Goal: Information Seeking & Learning: Get advice/opinions

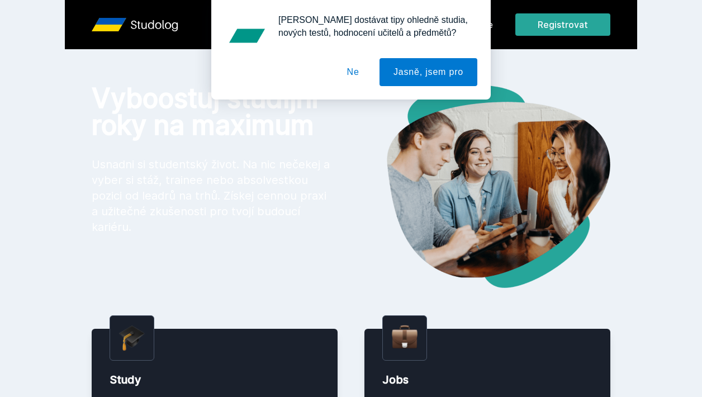
click at [348, 77] on button "Ne" at bounding box center [353, 72] width 40 height 28
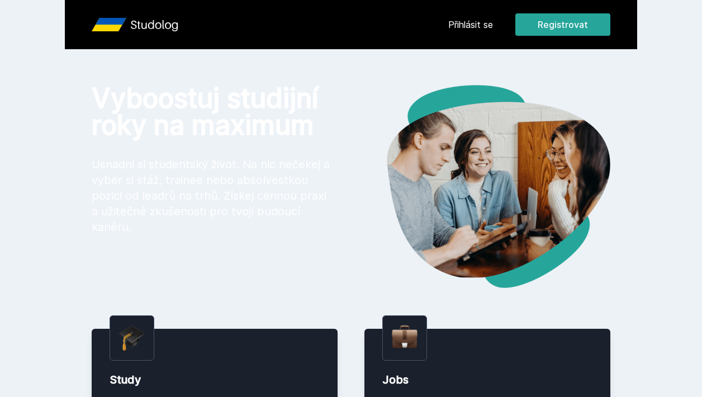
click at [480, 22] on link "Přihlásit se" at bounding box center [470, 24] width 45 height 13
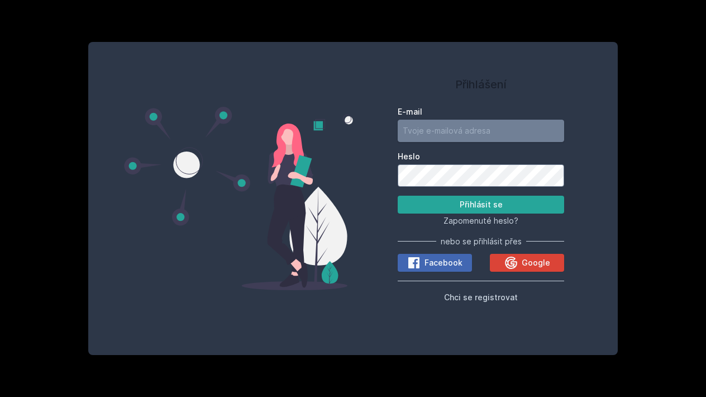
type input "[PERSON_NAME][EMAIL_ADDRESS][DOMAIN_NAME]"
click at [481, 204] on button "Přihlásit se" at bounding box center [481, 205] width 166 height 18
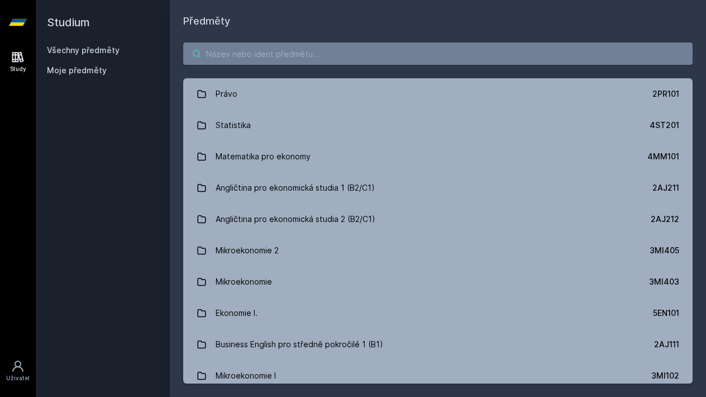
click at [320, 51] on input "search" at bounding box center [437, 53] width 509 height 22
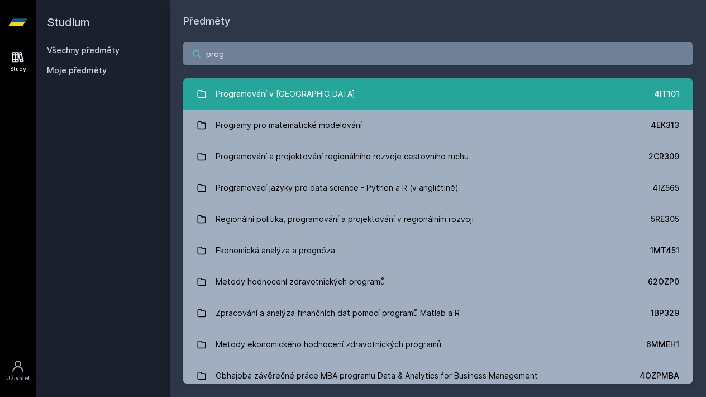
type input "prog"
click at [263, 92] on div "Programování v [GEOGRAPHIC_DATA]" at bounding box center [286, 94] width 140 height 22
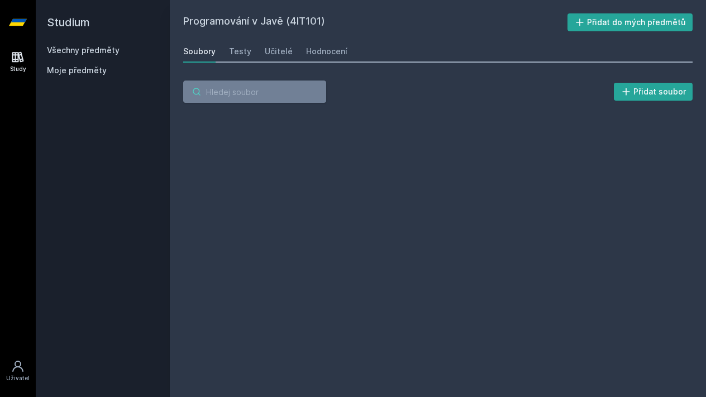
click at [247, 93] on input "search" at bounding box center [254, 91] width 143 height 22
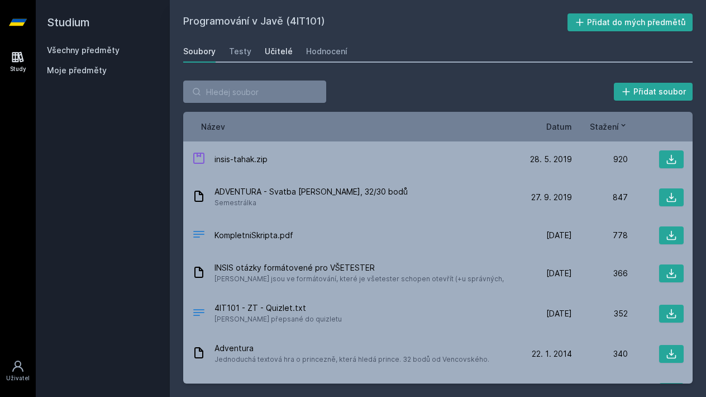
click at [272, 52] on div "Učitelé" at bounding box center [279, 51] width 28 height 11
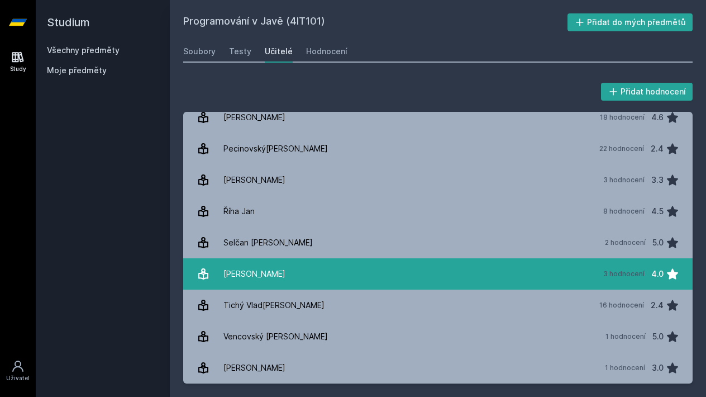
scroll to position [292, 0]
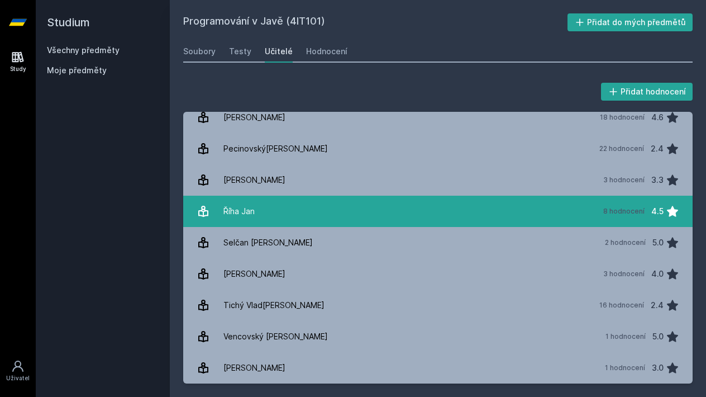
click at [298, 216] on link "[DATE] 8 hodnocení 4.5" at bounding box center [437, 211] width 509 height 31
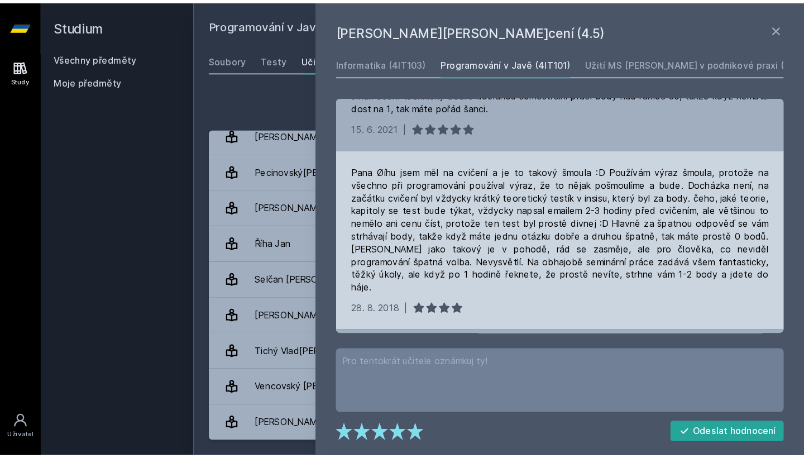
scroll to position [392, 0]
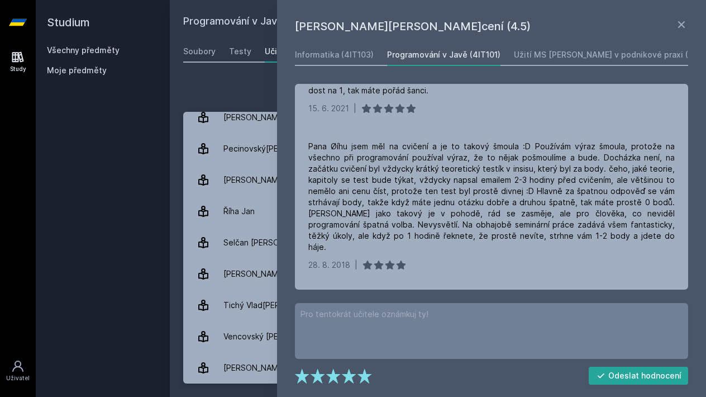
click at [261, 81] on div "Přidat hodnocení" at bounding box center [437, 91] width 509 height 22
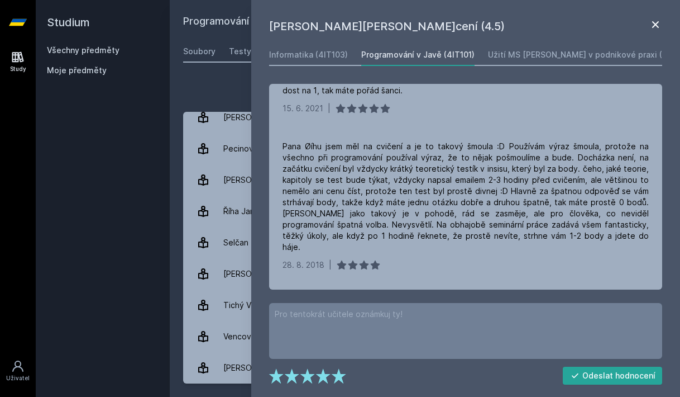
click at [657, 27] on icon at bounding box center [655, 24] width 13 height 13
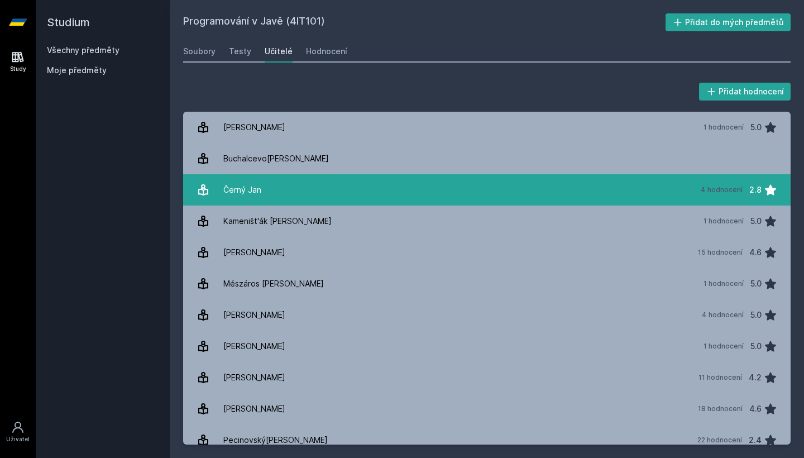
click at [277, 194] on link "[DATE] 4 hodnocení 2.8" at bounding box center [487, 189] width 608 height 31
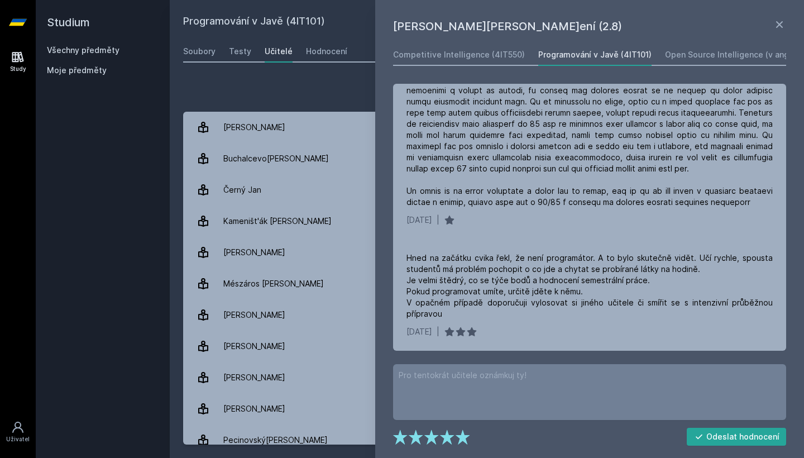
click at [340, 85] on div "Přidat hodnocení" at bounding box center [487, 91] width 608 height 22
click at [701, 26] on icon at bounding box center [779, 24] width 13 height 13
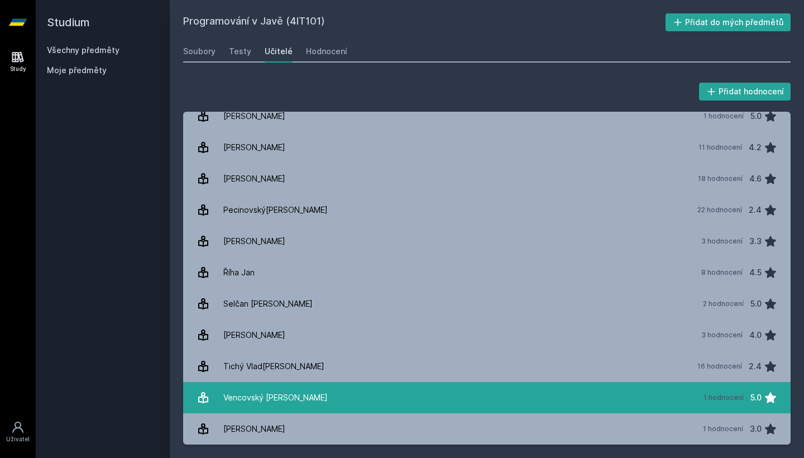
scroll to position [230, 0]
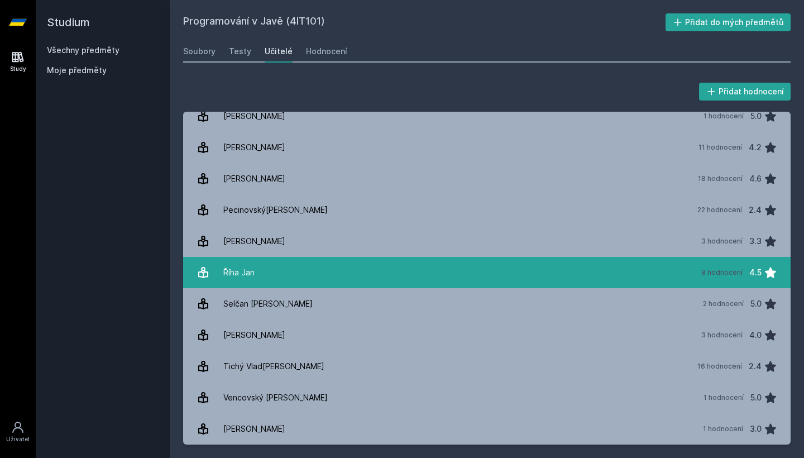
click at [371, 275] on link "[DATE] 8 hodnocení 4.5" at bounding box center [487, 272] width 608 height 31
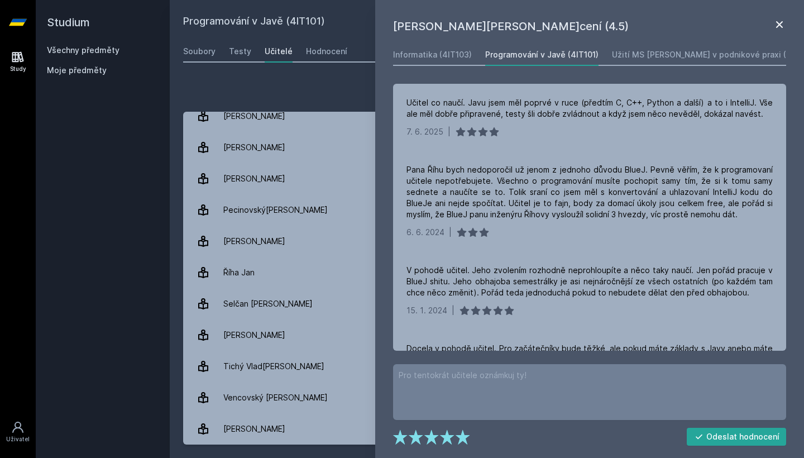
click at [701, 27] on icon at bounding box center [780, 24] width 7 height 7
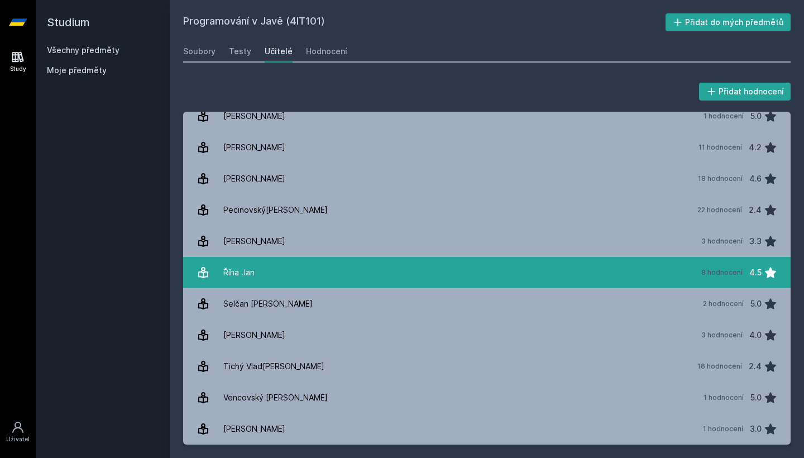
click at [660, 277] on link "[DATE] 8 hodnocení 4.5" at bounding box center [487, 272] width 608 height 31
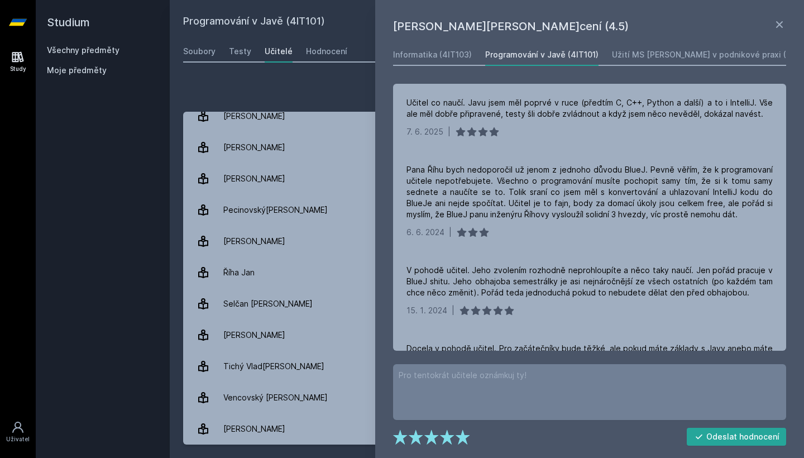
click at [701, 27] on h1 "[PERSON_NAME][PERSON_NAME]cení (4.5)" at bounding box center [583, 26] width 380 height 17
click at [701, 25] on icon at bounding box center [779, 24] width 13 height 13
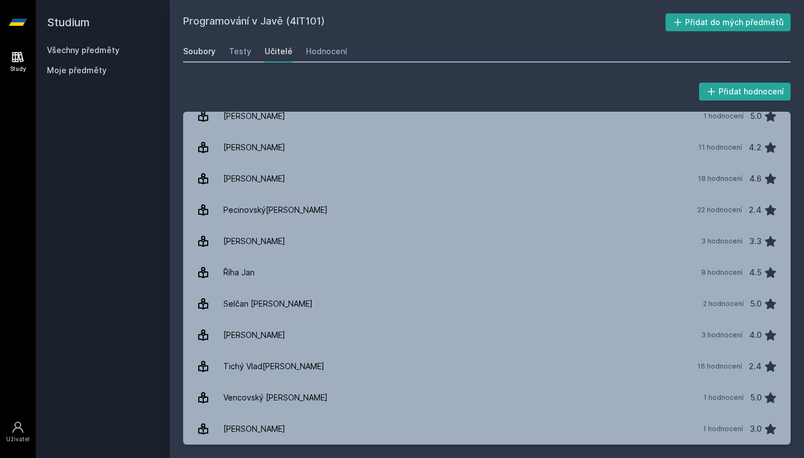
click at [204, 47] on div "Soubory" at bounding box center [199, 51] width 32 height 11
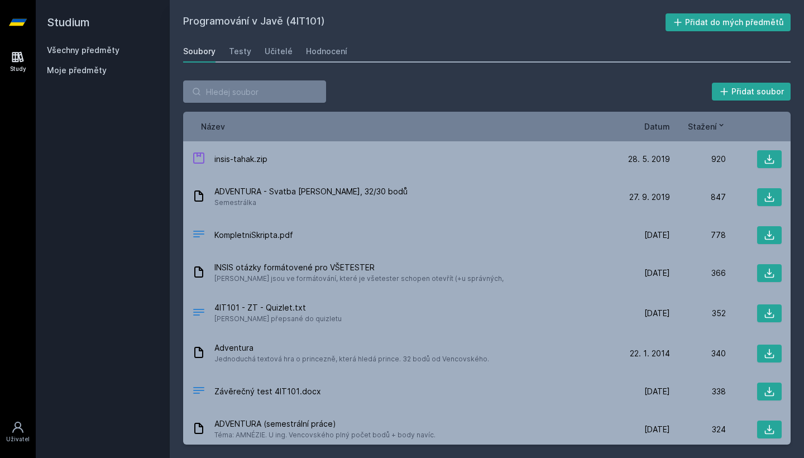
click at [99, 42] on h2 "Studium" at bounding box center [103, 22] width 112 height 45
click at [99, 52] on link "Všechny předměty" at bounding box center [83, 49] width 73 height 9
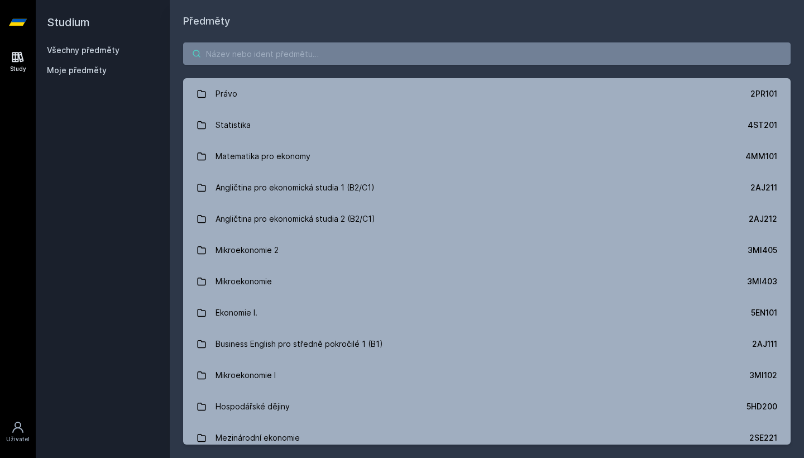
click at [231, 51] on input "search" at bounding box center [487, 53] width 608 height 22
type input "ú"
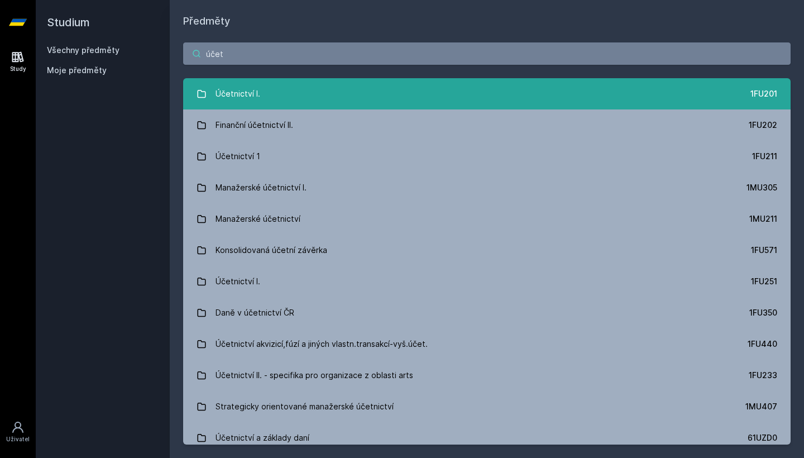
type input "účet"
click at [273, 93] on link "Účetnictví I. 1FU201" at bounding box center [487, 93] width 608 height 31
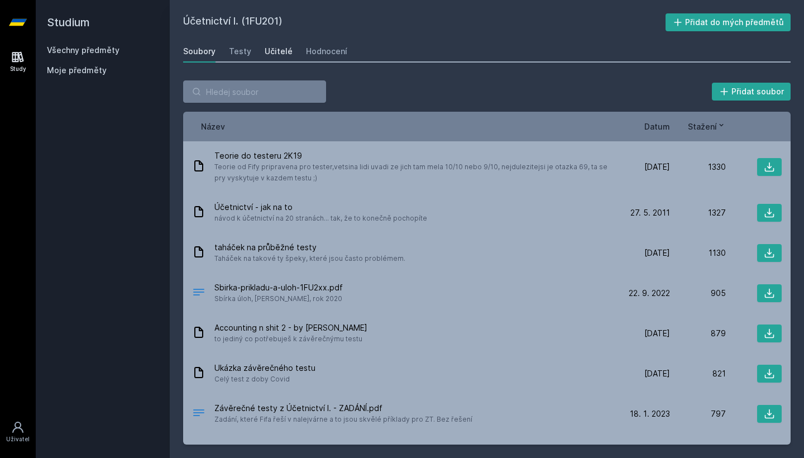
click at [270, 55] on div "Učitelé" at bounding box center [279, 51] width 28 height 11
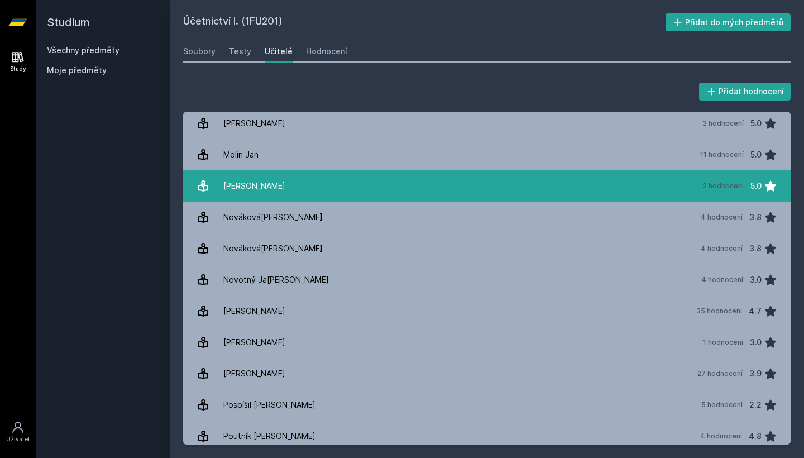
scroll to position [987, 0]
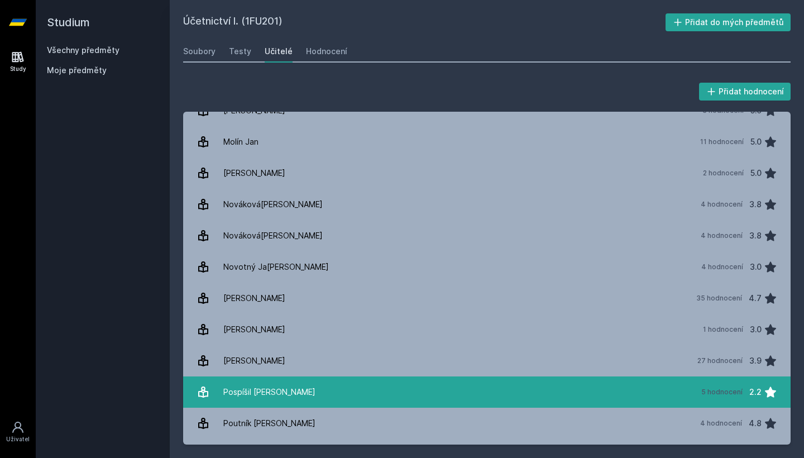
click at [388, 389] on link "Pospíšil[PERSON_NAME] 5 hodnocení 2.2" at bounding box center [487, 392] width 608 height 31
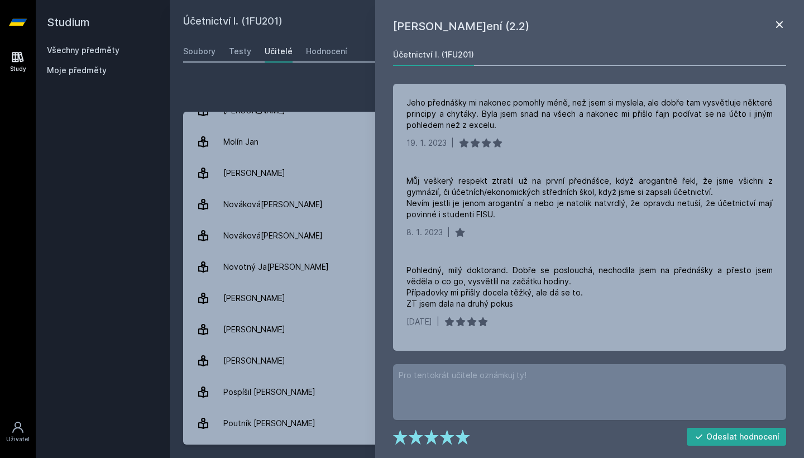
click at [701, 28] on icon at bounding box center [780, 24] width 7 height 7
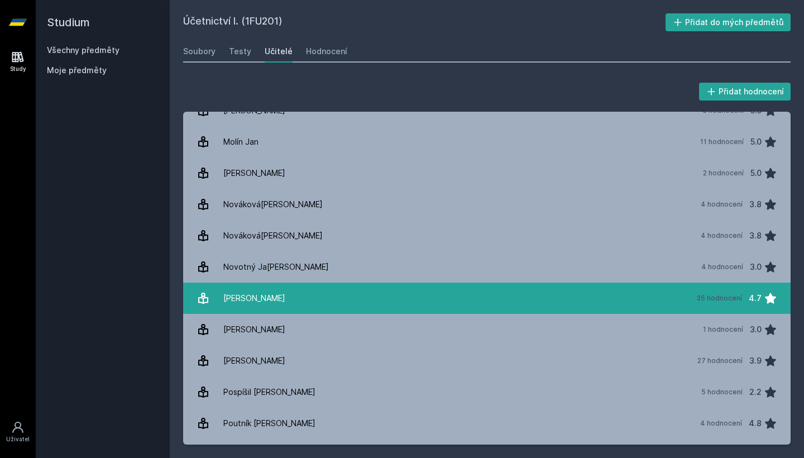
click at [379, 295] on link "[PERSON_NAME] 35 hodnocení 4.7" at bounding box center [487, 298] width 608 height 31
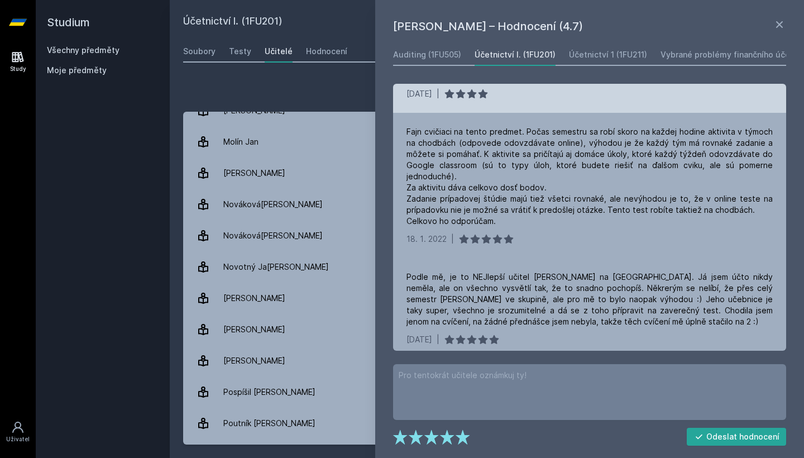
scroll to position [253, 0]
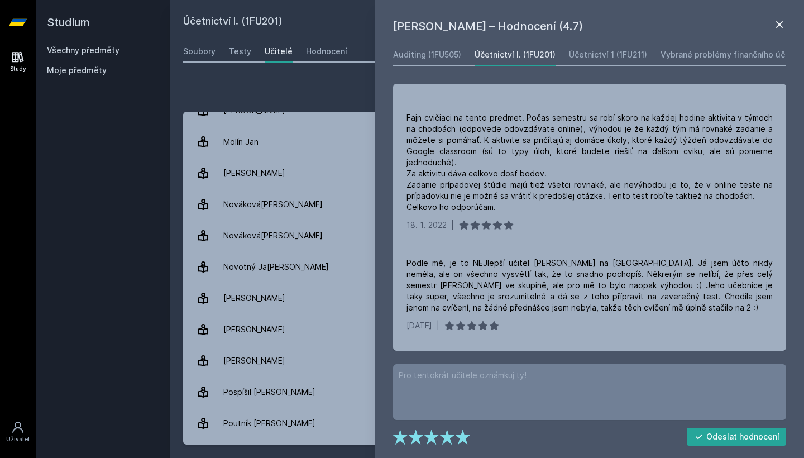
click at [701, 22] on icon at bounding box center [779, 24] width 13 height 13
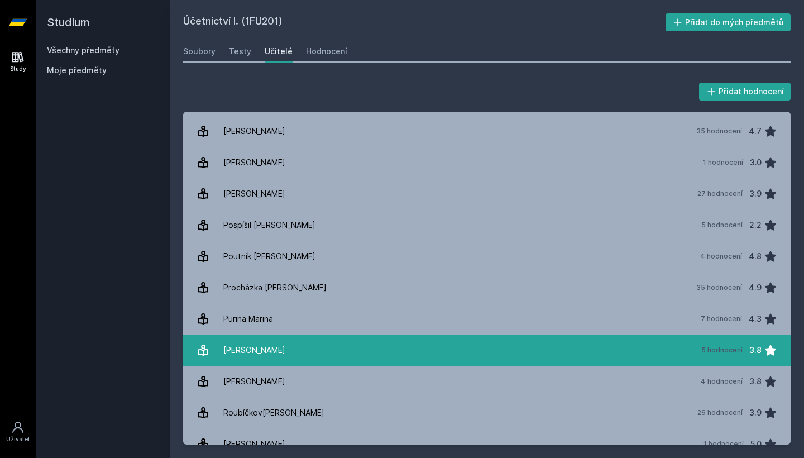
scroll to position [1164, 0]
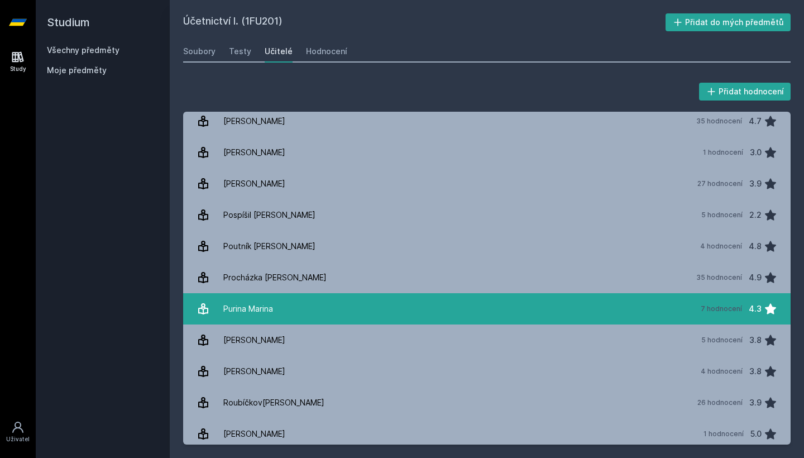
click at [412, 314] on link "Purina Marina 7 hodnocení 4.3" at bounding box center [487, 308] width 608 height 31
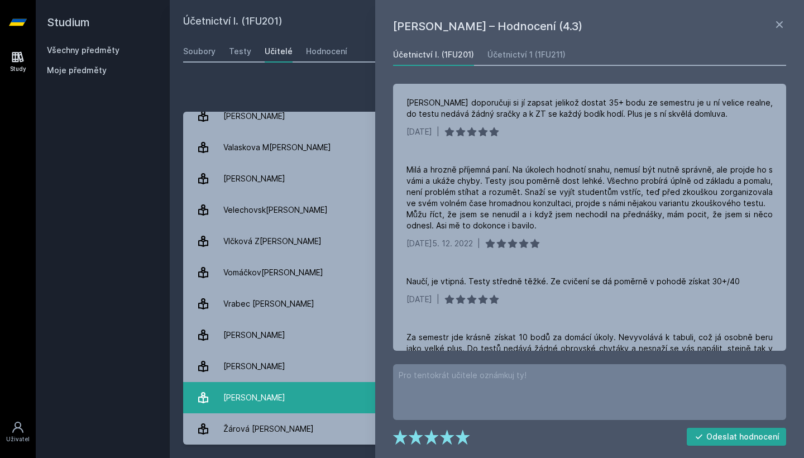
scroll to position [1951, 0]
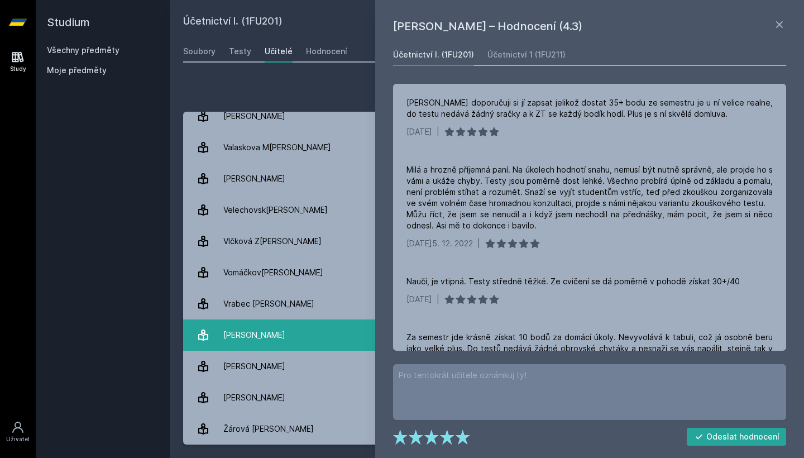
click at [309, 339] on link "[PERSON_NAME] 14 hodnocení 1.6" at bounding box center [487, 335] width 608 height 31
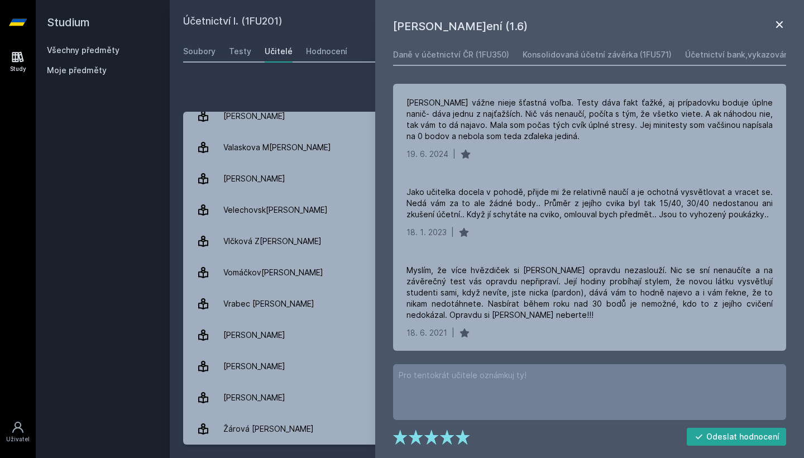
click at [701, 21] on icon at bounding box center [779, 24] width 13 height 13
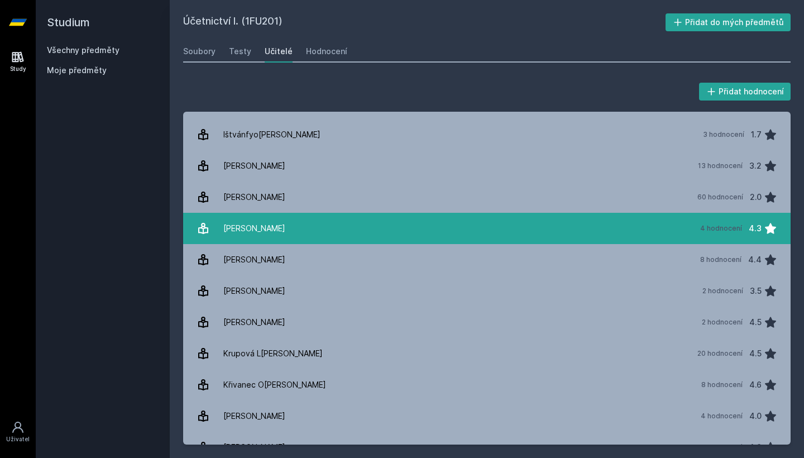
scroll to position [434, 0]
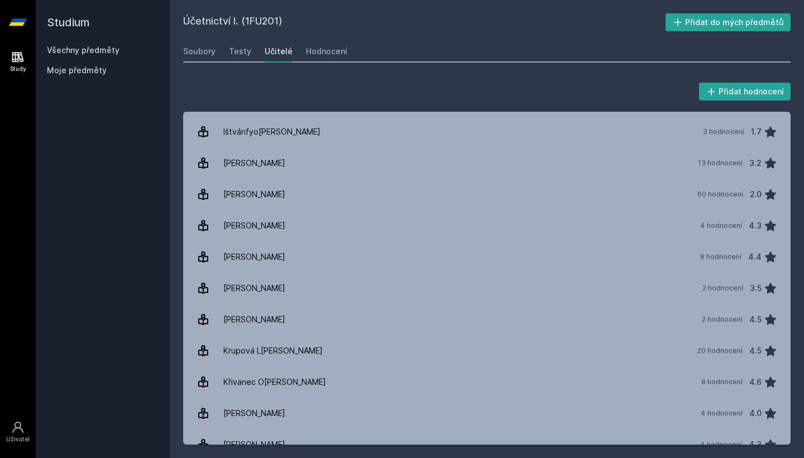
click at [92, 53] on link "Všechny předměty" at bounding box center [83, 49] width 73 height 9
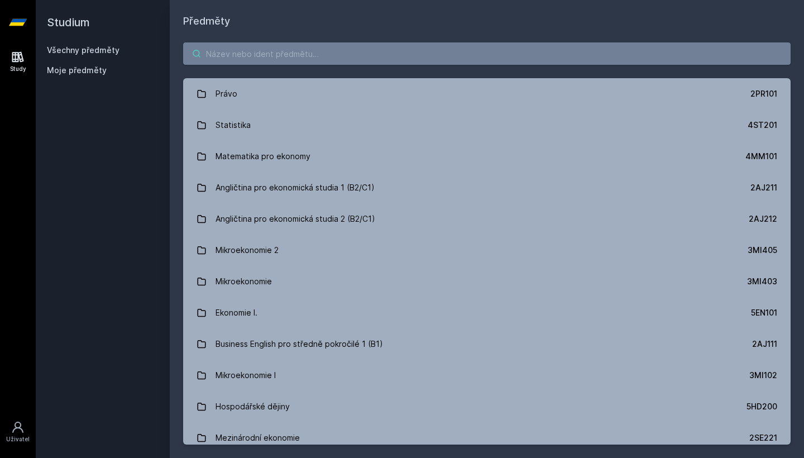
click at [249, 49] on input "search" at bounding box center [487, 53] width 608 height 22
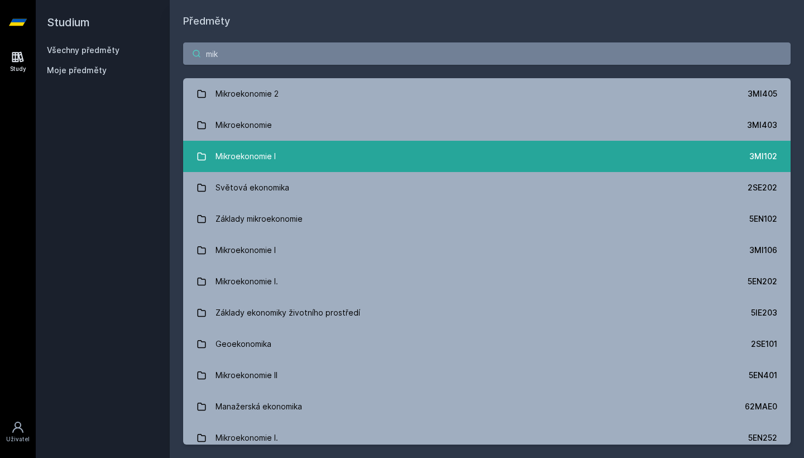
type input "mik"
click at [267, 149] on div "Mikroekonomie I" at bounding box center [246, 156] width 60 height 22
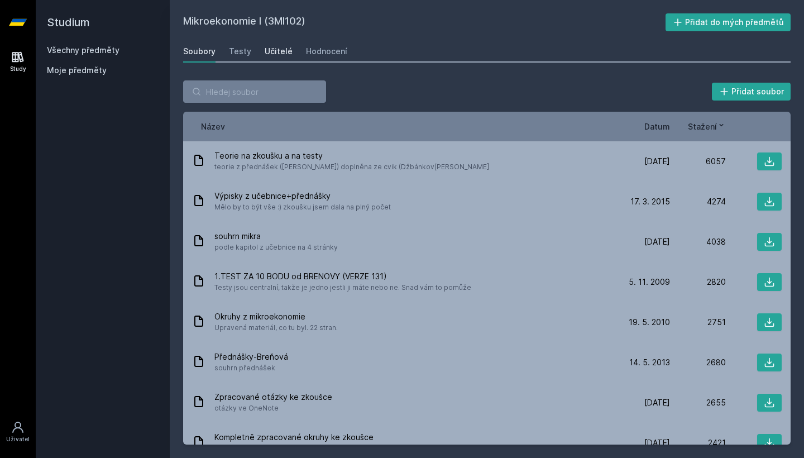
click at [271, 53] on div "Učitelé" at bounding box center [279, 51] width 28 height 11
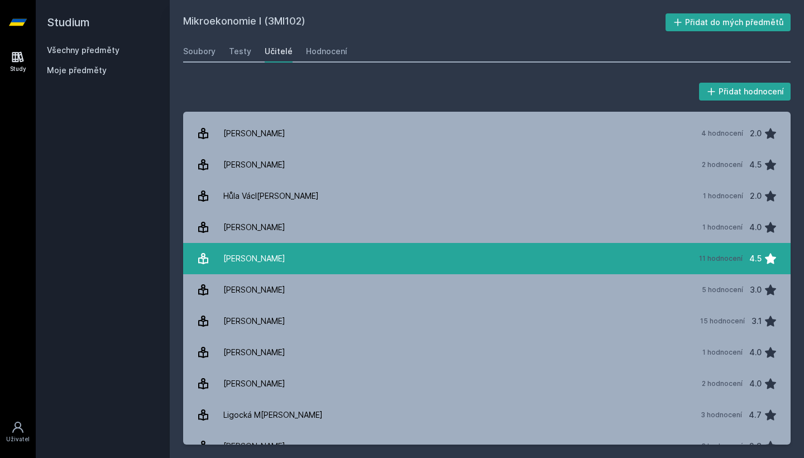
scroll to position [250, 0]
